Goal: Task Accomplishment & Management: Manage account settings

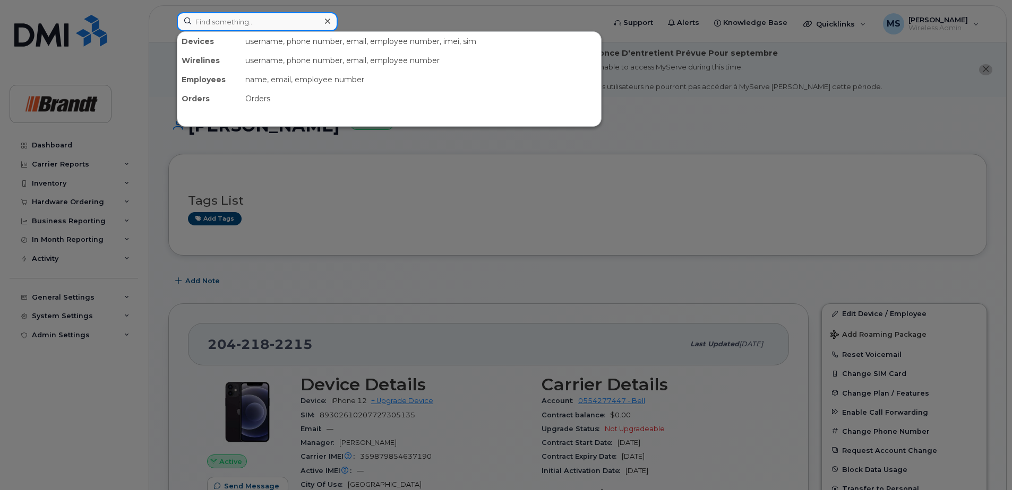
paste input "5879860292"
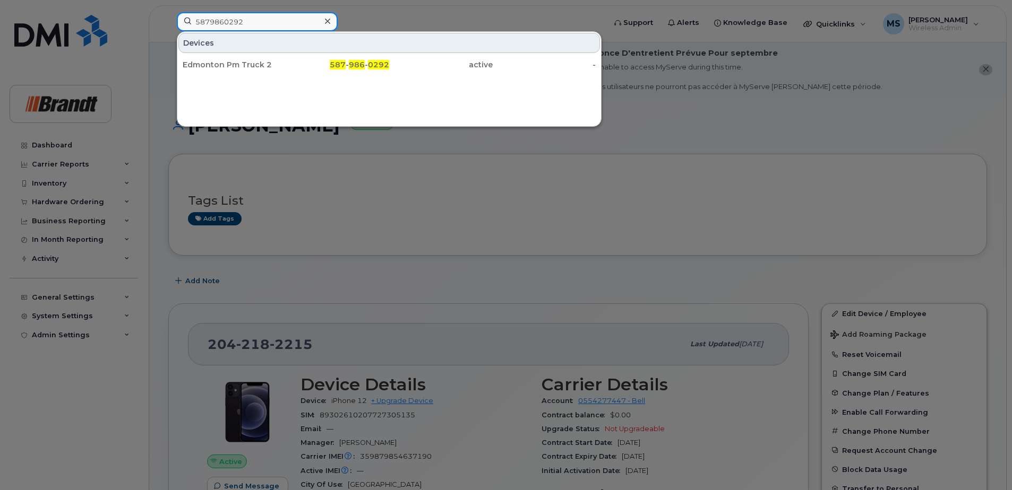
drag, startPoint x: 306, startPoint y: 15, endPoint x: 102, endPoint y: 48, distance: 205.9
click at [168, 36] on div "5879860292 Devices Edmonton Pm Truck 2 587 - 986 - 0292 active -" at bounding box center [387, 23] width 438 height 23
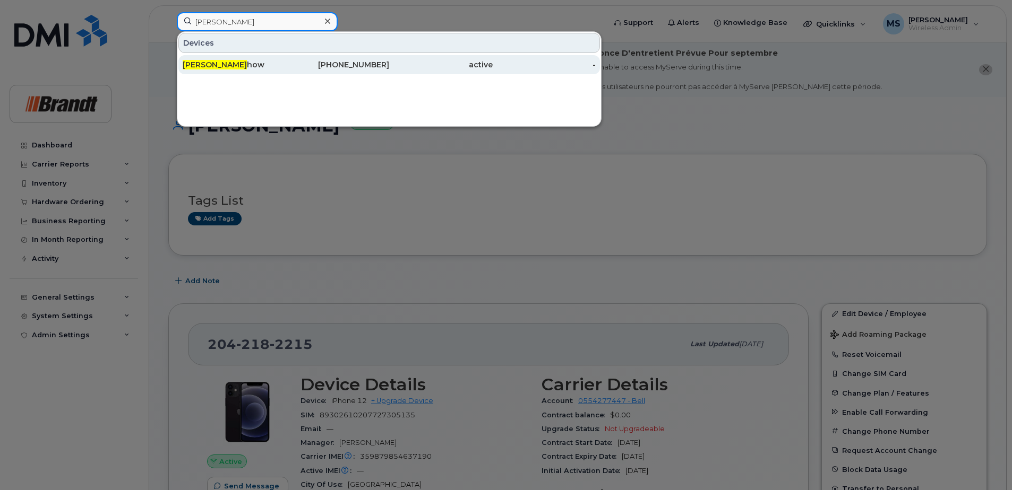
type input "[PERSON_NAME]"
click at [376, 57] on div "[PHONE_NUMBER]" at bounding box center [337, 64] width 103 height 19
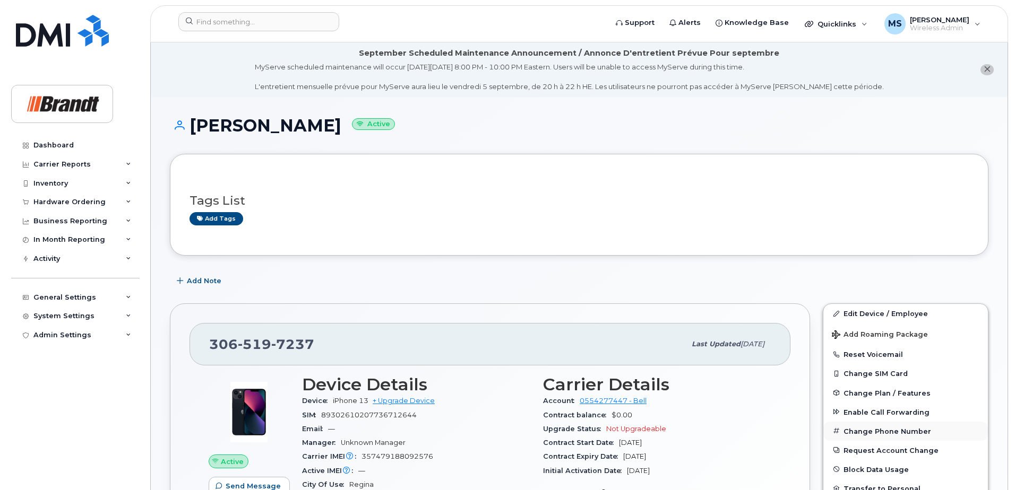
scroll to position [53, 0]
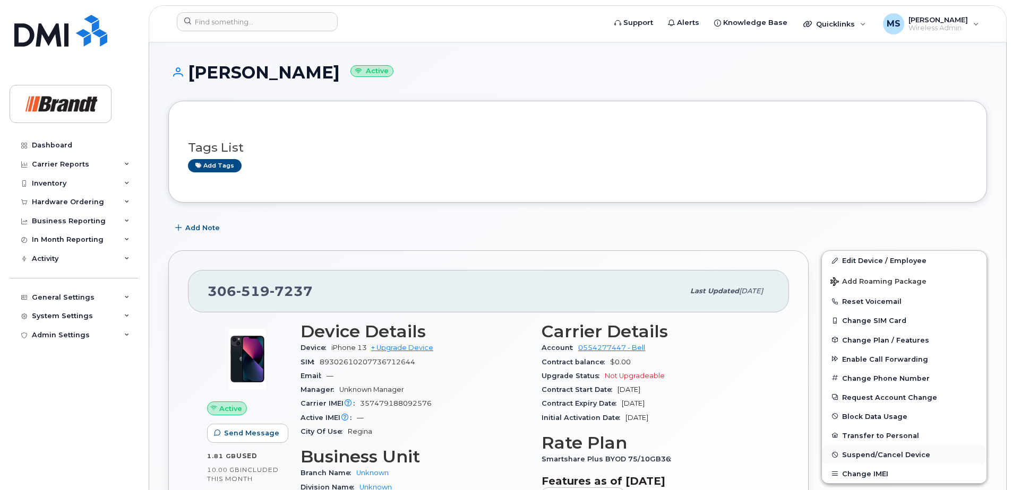
click at [849, 453] on span "Suspend/Cancel Device" at bounding box center [886, 455] width 88 height 8
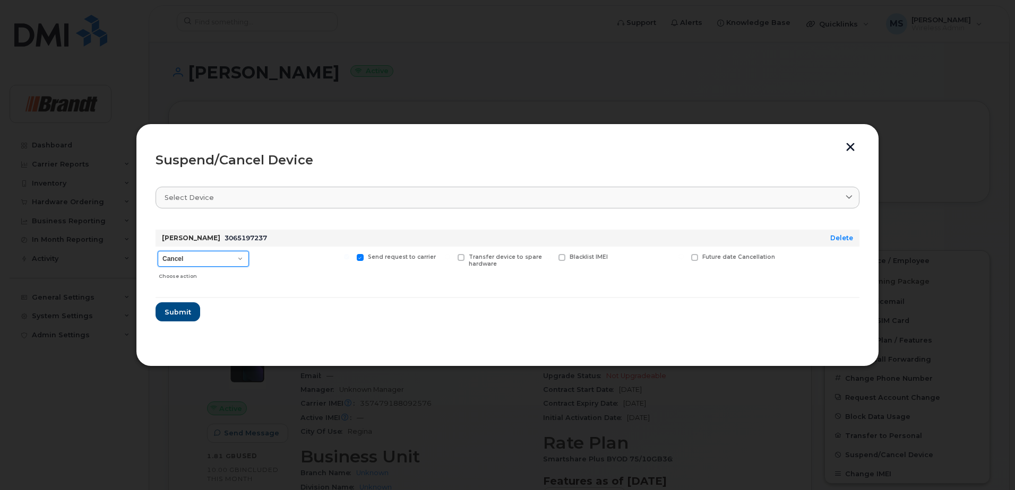
click at [218, 260] on select "Cancel Suspend - Extend Suspension Suspend - Reduced Rate Suspend - Full Rate S…" at bounding box center [203, 259] width 91 height 16
select select "[object Object]"
click at [158, 251] on select "Cancel Suspend - Extend Suspension Suspend - Reduced Rate Suspend - Full Rate S…" at bounding box center [203, 259] width 91 height 16
click at [283, 260] on span "Available for new activations/redeployments" at bounding box center [307, 261] width 80 height 14
click at [248, 260] on input "Available for new activations/redeployments" at bounding box center [245, 256] width 5 height 5
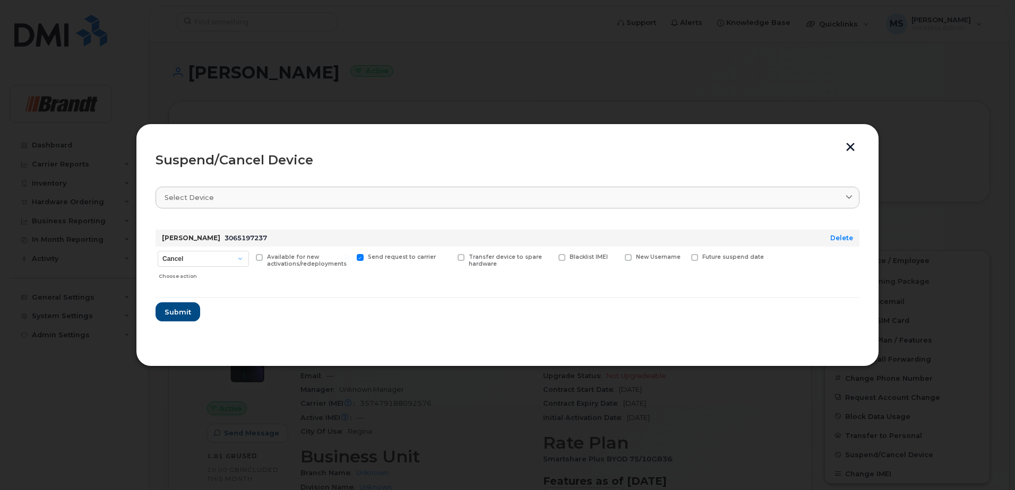
checkbox input "true"
click at [181, 315] on span "Submit" at bounding box center [177, 312] width 27 height 10
